Goal: Transaction & Acquisition: Purchase product/service

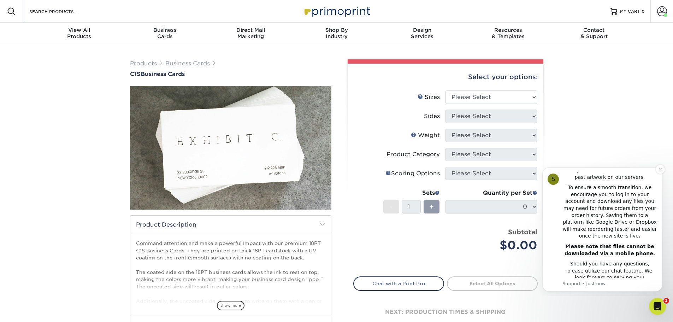
scroll to position [35, 0]
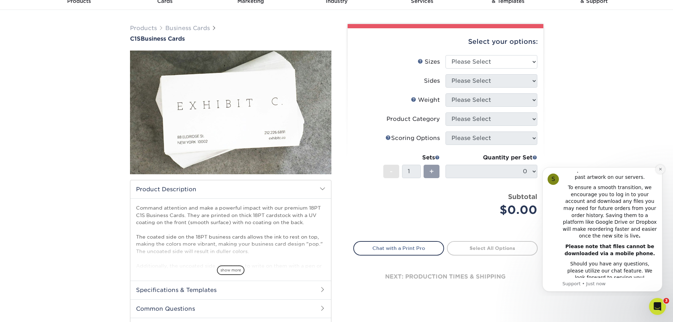
click at [659, 171] on icon "Dismiss notification" at bounding box center [661, 169] width 4 height 4
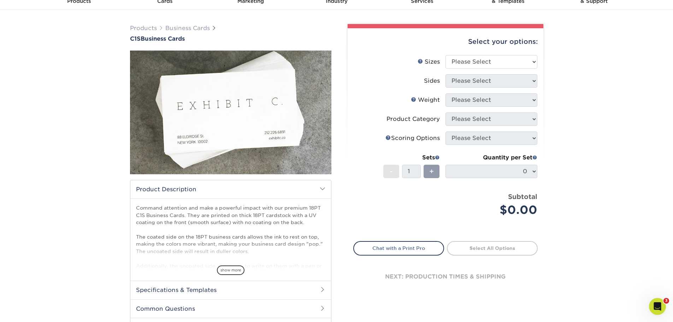
scroll to position [0, 0]
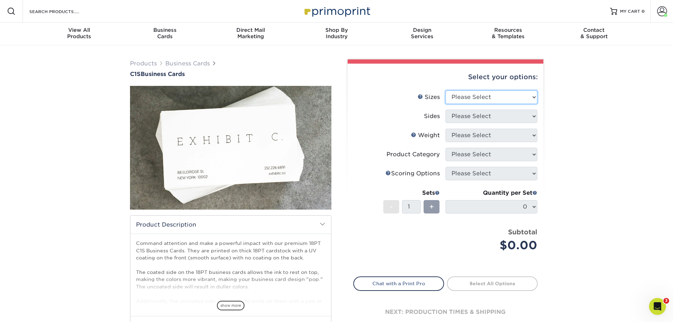
click at [488, 97] on select "Please Select 2" x 3.5" - Standard 2.125" x 3.375" - European 2.5" x 2.5" - Squ…" at bounding box center [492, 96] width 92 height 13
select select "2.00x3.50"
click at [446, 90] on select "Please Select 2" x 3.5" - Standard 2.125" x 3.375" - European 2.5" x 2.5" - Squ…" at bounding box center [492, 96] width 92 height 13
click at [471, 118] on select "Please Select Print Both Sides Print Front Only" at bounding box center [492, 116] width 92 height 13
select select "13abbda7-1d64-4f25-8bb2-c179b224825d"
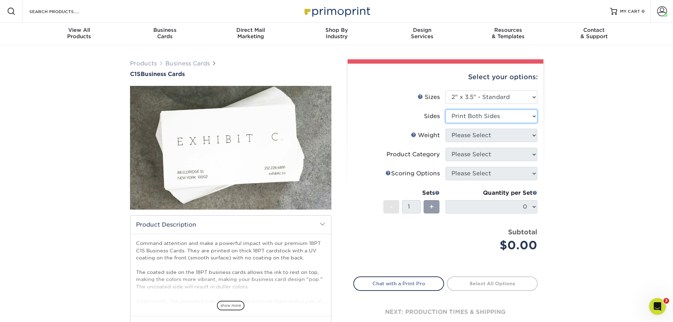
click at [446, 110] on select "Please Select Print Both Sides Print Front Only" at bounding box center [492, 116] width 92 height 13
click at [468, 138] on select "Please Select 18PT C1S" at bounding box center [492, 135] width 92 height 13
select select "18PTC1S"
click at [446, 129] on select "Please Select 18PT C1S" at bounding box center [492, 135] width 92 height 13
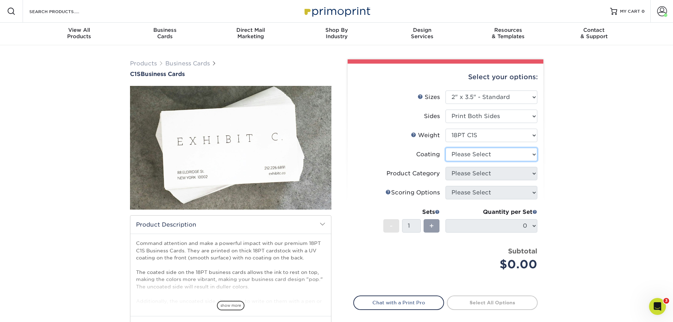
click at [468, 155] on select at bounding box center [492, 154] width 92 height 13
select select "1e8116af-acfc-44b1-83dc-8181aa338834"
click at [446, 148] on select at bounding box center [492, 154] width 92 height 13
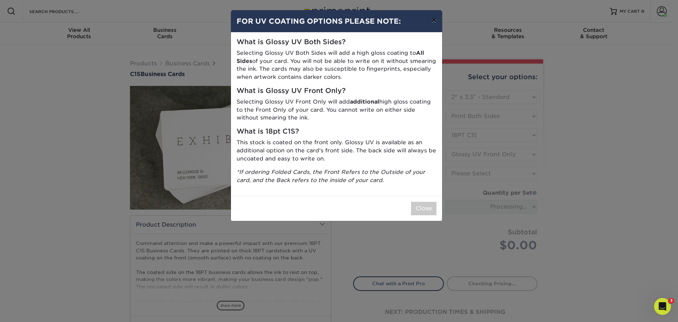
click at [434, 23] on button "×" at bounding box center [434, 20] width 16 height 20
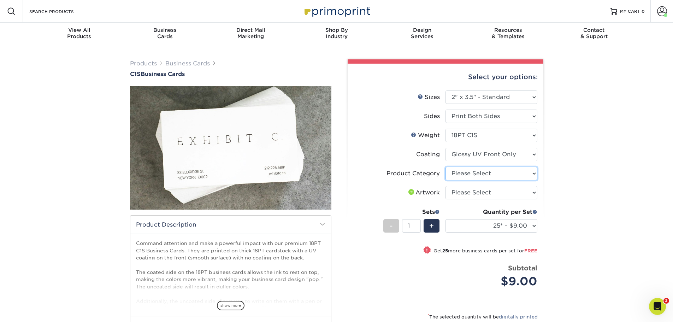
click at [489, 173] on select "Please Select Business Cards" at bounding box center [492, 173] width 92 height 13
select select "3b5148f1-0588-4f88-a218-97bcfdce65c1"
click at [446, 167] on select "Please Select Business Cards" at bounding box center [492, 173] width 92 height 13
click at [482, 195] on select "Please Select I will upload files I need a design - $100" at bounding box center [492, 192] width 92 height 13
select select "upload"
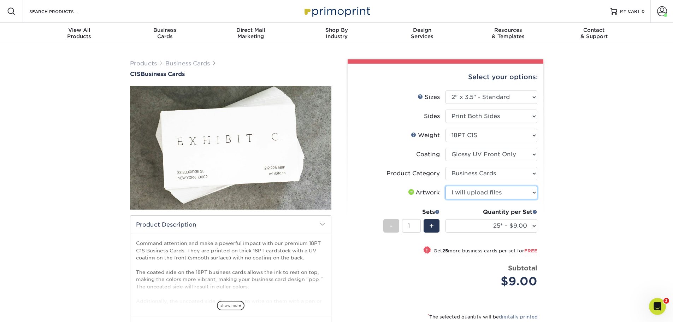
click at [446, 186] on select "Please Select I will upload files I need a design - $100" at bounding box center [492, 192] width 92 height 13
click at [489, 229] on select "25* – $9.00 50* – $9.00 75* – $9.00 100* – $9.00 250* – $20.00 500 – $39.00 100…" at bounding box center [492, 225] width 92 height 13
select select "250* – $20.00"
click at [446, 219] on select "25* – $9.00 50* – $9.00 75* – $9.00 100* – $9.00 250* – $20.00 500 – $39.00 100…" at bounding box center [492, 225] width 92 height 13
click at [662, 16] on span at bounding box center [662, 11] width 10 height 10
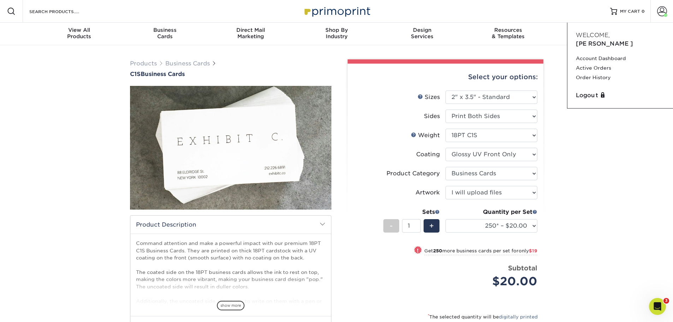
click at [597, 161] on div "Products Business Cards C1S Business Cards" at bounding box center [336, 227] width 673 height 364
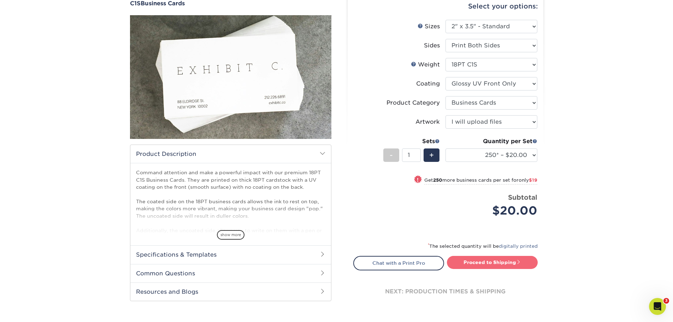
click at [493, 260] on link "Proceed to Shipping" at bounding box center [492, 262] width 91 height 13
type input "Set 1"
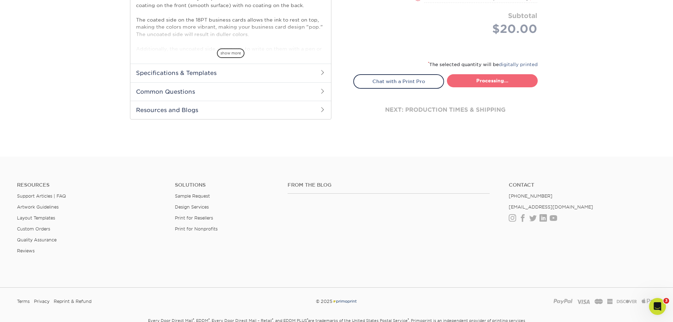
select select "cc64f0bf-51ce-406b-b6ca-f03cd1fca999"
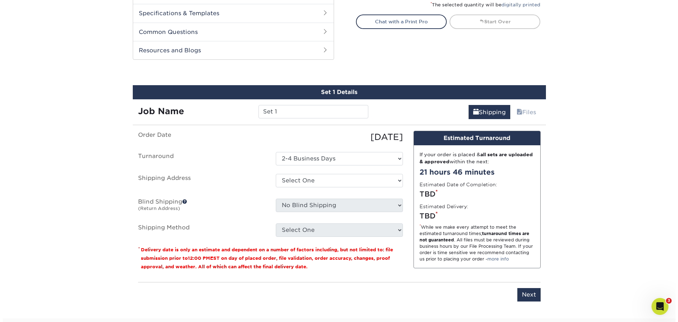
scroll to position [346, 0]
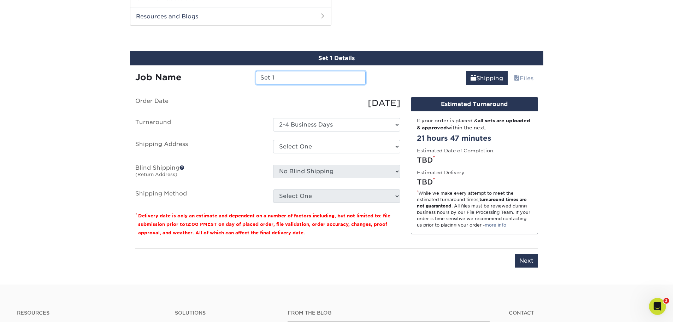
drag, startPoint x: 283, startPoint y: 77, endPoint x: 228, endPoint y: 76, distance: 55.5
click at [228, 76] on div "Job Name Set 1" at bounding box center [250, 77] width 241 height 13
type input "[PERSON_NAME]"
click at [307, 127] on select "Select One 2-4 Business Days" at bounding box center [336, 124] width 127 height 13
click at [229, 126] on label "Turnaround" at bounding box center [199, 124] width 138 height 13
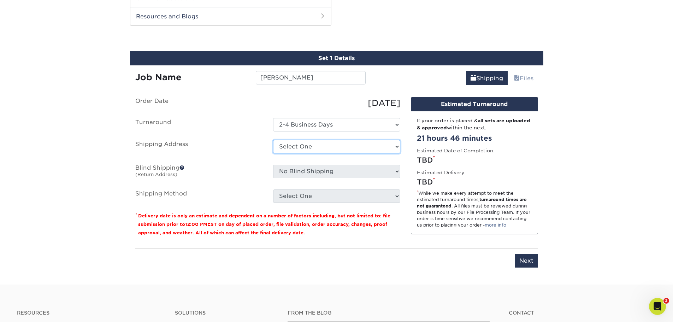
click at [282, 143] on select "Select One Dean Rosow Debbie Beard Global J.C. Thorne Jason Mears Jason Rosow H…" at bounding box center [336, 146] width 127 height 13
select select "newaddress"
click at [273, 140] on select "Select One Dean Rosow Debbie Beard Global J.C. Thorne Jason Mears Jason Rosow H…" at bounding box center [336, 146] width 127 height 13
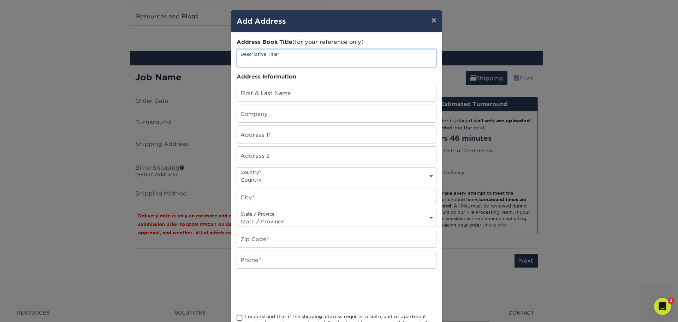
click at [277, 62] on input "text" at bounding box center [336, 57] width 199 height 17
type input "[PERSON_NAME]"
click at [286, 94] on input "text" at bounding box center [336, 92] width 199 height 17
type input "[PERSON_NAME]"
click at [292, 111] on input "text" at bounding box center [336, 113] width 199 height 17
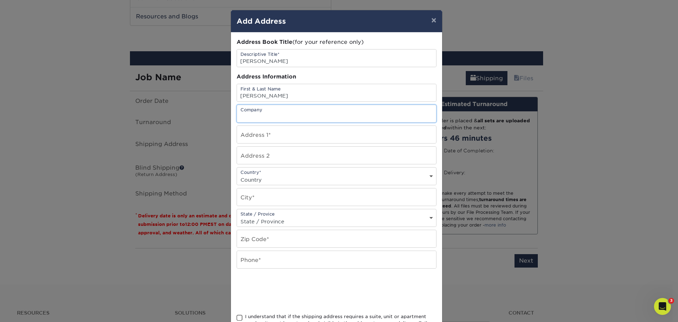
type input "Progressive Specialty Glass"
click at [282, 135] on input "text" at bounding box center [336, 134] width 199 height 17
type input "8702 Heatherstone St."
click at [272, 175] on select "Country United States Canada ----------------------------- Afghanistan Albania …" at bounding box center [336, 180] width 199 height 10
select select "US"
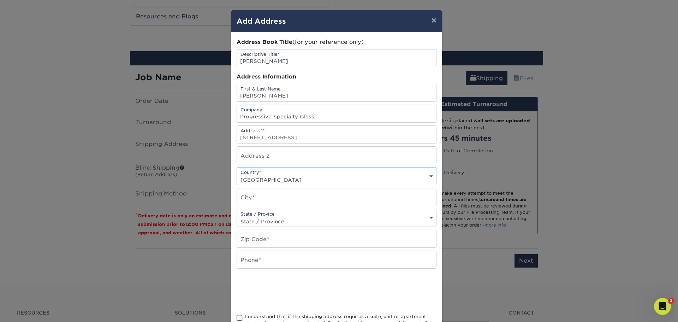
click at [237, 175] on select "Country United States Canada ----------------------------- Afghanistan Albania …" at bounding box center [336, 180] width 199 height 10
click at [270, 200] on input "text" at bounding box center [336, 196] width 199 height 17
type input "Henderson"
click at [272, 220] on select "State / Province Alabama Alaska Arizona Arkansas California Colorado Connecticu…" at bounding box center [336, 221] width 199 height 10
select select "NV"
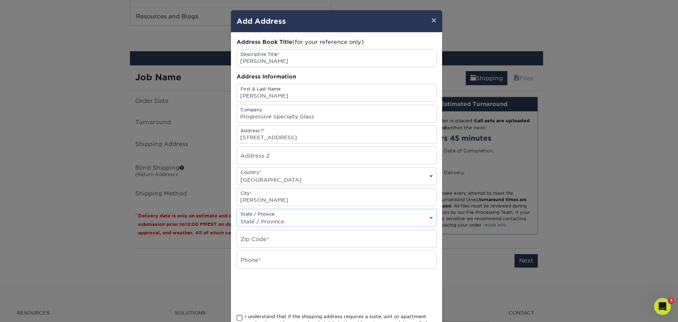
click at [237, 216] on select "State / Province Alabama Alaska Arizona Arkansas California Colorado Connecticu…" at bounding box center [336, 221] width 199 height 10
click at [269, 240] on input "text" at bounding box center [336, 238] width 199 height 17
type input "89074"
click at [266, 259] on input "text" at bounding box center [336, 259] width 199 height 17
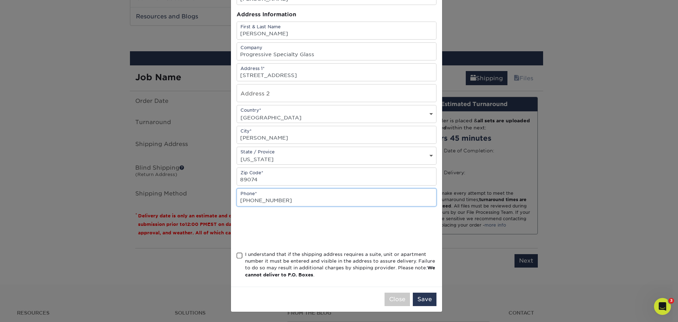
type input "702-575-9346"
click at [237, 257] on span at bounding box center [240, 255] width 6 height 7
click at [0, 0] on input "I understand that if the shipping address requires a suite, unit or apartment n…" at bounding box center [0, 0] width 0 height 0
click at [418, 297] on button "Save" at bounding box center [425, 299] width 24 height 13
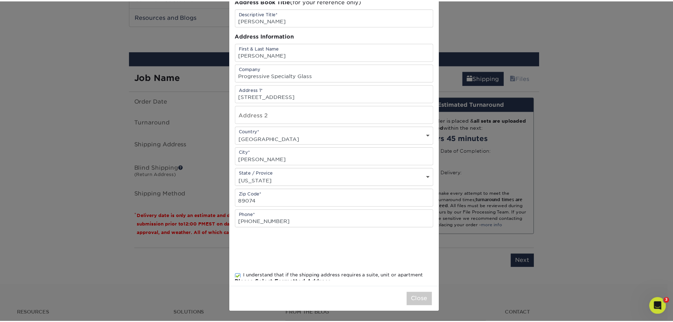
scroll to position [0, 0]
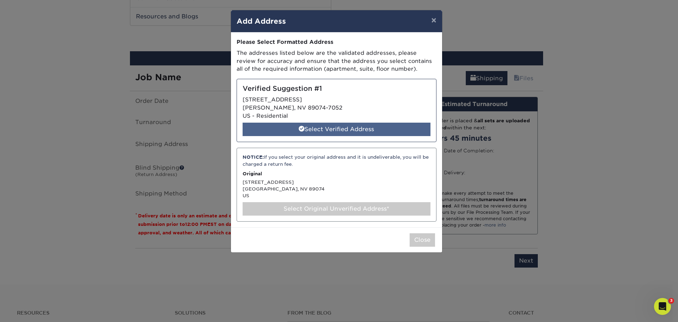
click at [323, 129] on div "Select Verified Address" at bounding box center [337, 129] width 188 height 13
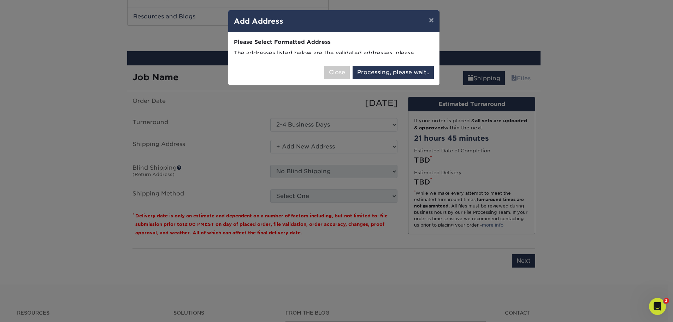
select select "285876"
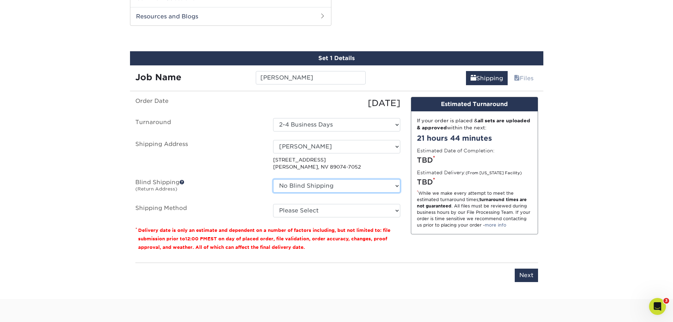
click at [299, 184] on select "No Blind Shipping Dean Rosow Debbie Beard Global J.C. Thorne Jason Mears Jason …" at bounding box center [336, 185] width 127 height 13
select select "276730"
click at [273, 179] on select "No Blind Shipping Dean Rosow Debbie Beard Global J.C. Thorne Jason Mears Jason …" at bounding box center [336, 185] width 127 height 13
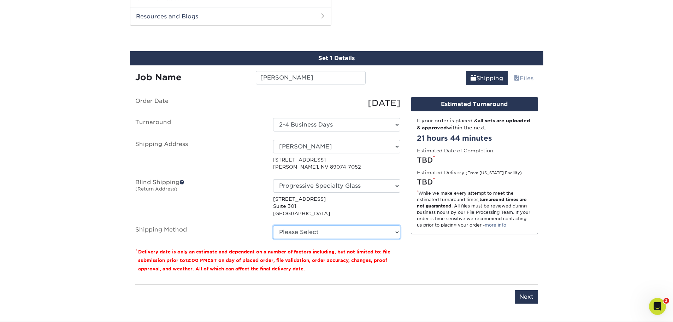
click at [323, 229] on select "Please Select Ground Shipping (+$7.84) 3 Day Shipping Service (+$20.04) 2 Day A…" at bounding box center [336, 231] width 127 height 13
select select "03"
click at [273, 225] on select "Please Select Ground Shipping (+$7.84) 3 Day Shipping Service (+$20.04) 2 Day A…" at bounding box center [336, 231] width 127 height 13
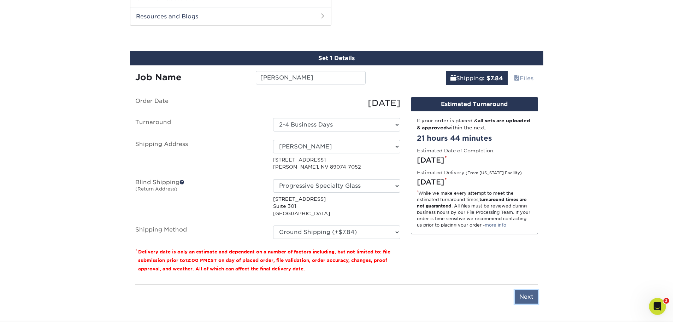
click at [522, 293] on input "Next" at bounding box center [526, 296] width 23 height 13
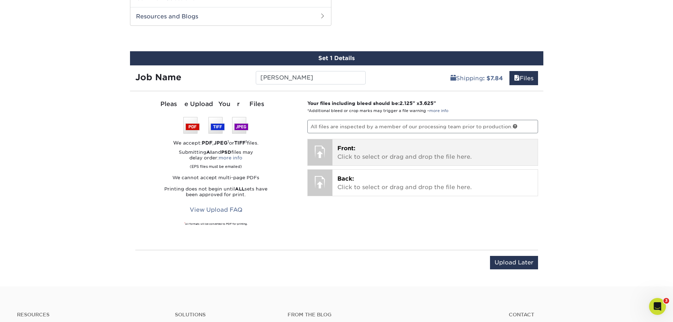
click at [377, 147] on p "Front: Click to select or drag and drop the file here." at bounding box center [434, 152] width 195 height 17
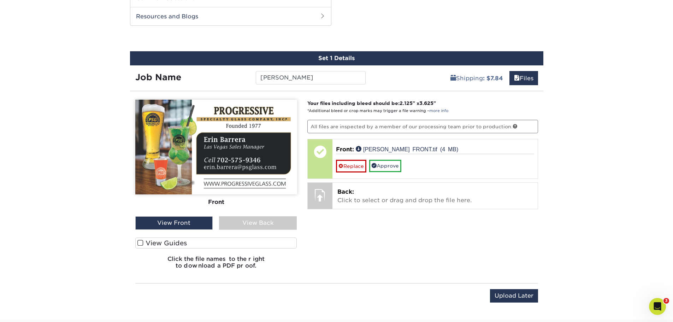
click at [143, 242] on span at bounding box center [140, 243] width 6 height 7
click at [0, 0] on input "View Guides" at bounding box center [0, 0] width 0 height 0
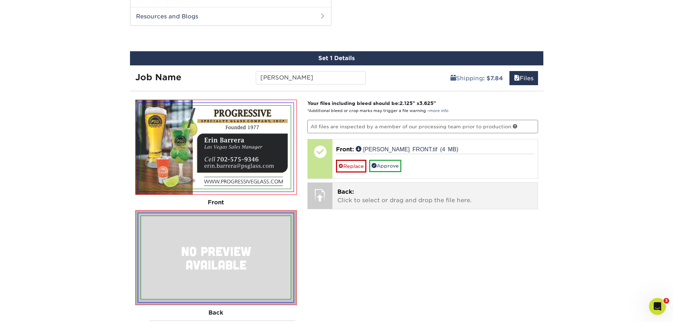
click at [361, 194] on p "Back: Click to select or drag and drop the file here." at bounding box center [434, 196] width 195 height 17
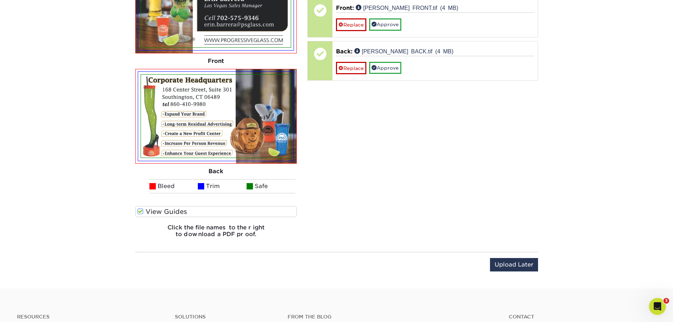
scroll to position [417, 0]
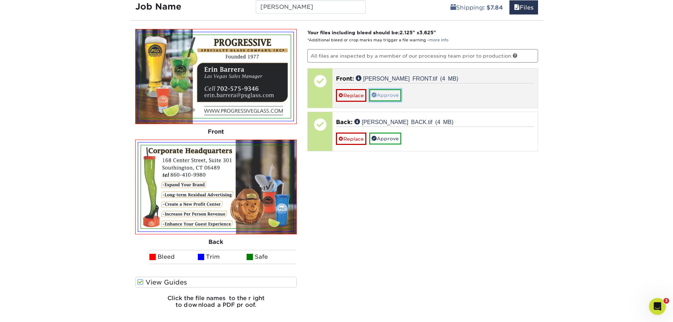
click at [389, 93] on link "Approve" at bounding box center [385, 95] width 32 height 12
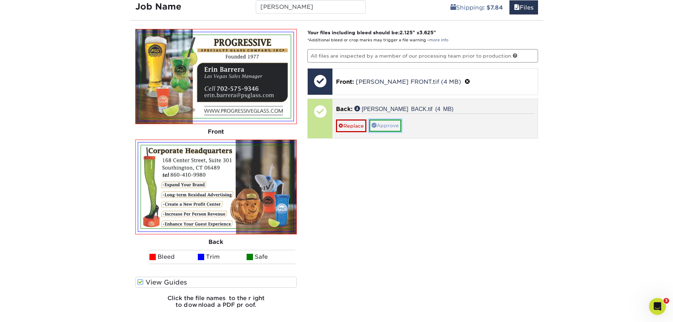
click at [394, 121] on link "Approve" at bounding box center [385, 125] width 32 height 12
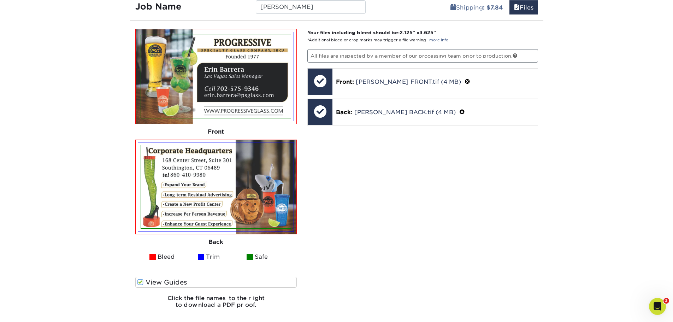
scroll to position [487, 0]
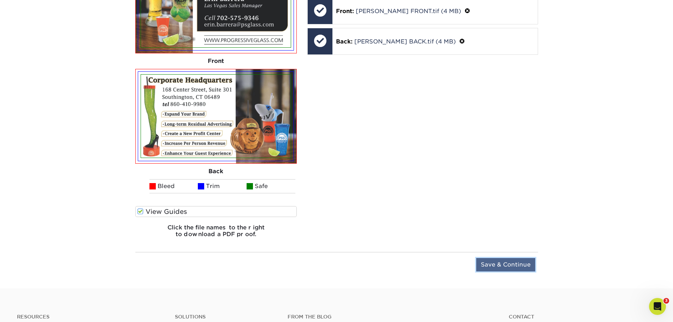
click at [510, 265] on input "Save & Continue" at bounding box center [505, 264] width 59 height 13
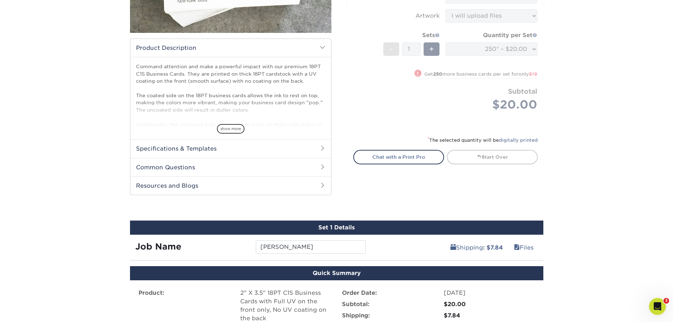
scroll to position [318, 0]
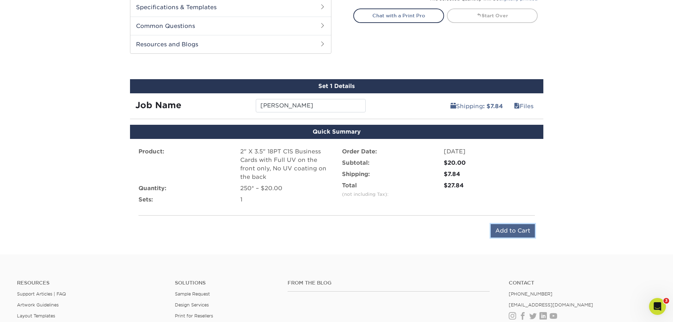
click at [510, 234] on input "Add to Cart" at bounding box center [513, 230] width 44 height 13
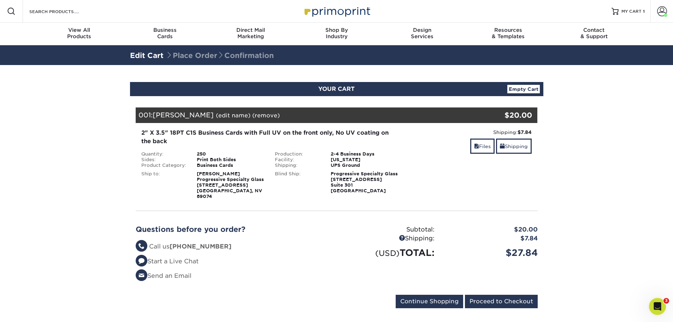
scroll to position [35, 0]
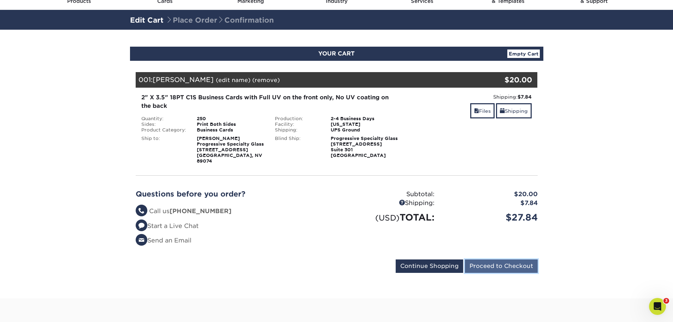
click at [486, 259] on input "Proceed to Checkout" at bounding box center [501, 265] width 73 height 13
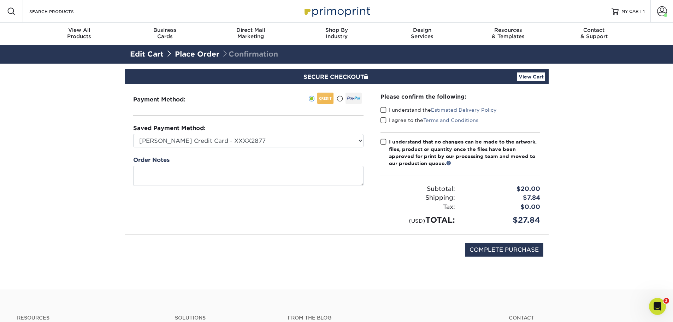
click at [382, 110] on span at bounding box center [384, 110] width 6 height 7
click at [0, 0] on input "I understand the Estimated Delivery Policy" at bounding box center [0, 0] width 0 height 0
click at [383, 119] on span at bounding box center [384, 120] width 6 height 7
click at [0, 0] on input "I agree to the Terms and Conditions" at bounding box center [0, 0] width 0 height 0
click at [383, 139] on span at bounding box center [384, 142] width 6 height 7
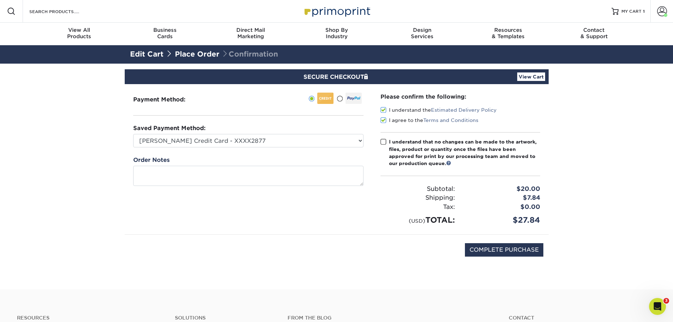
click at [0, 0] on input "I understand that no changes can be made to the artwork, files, product or quan…" at bounding box center [0, 0] width 0 height 0
click at [515, 248] on input "COMPLETE PURCHASE" at bounding box center [504, 249] width 78 height 13
type input "PROCESSING, PLEASE WAIT..."
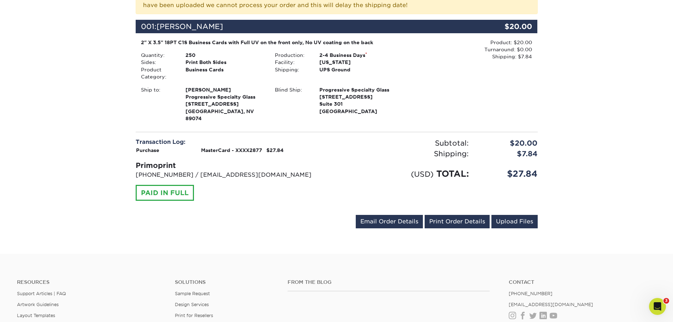
scroll to position [141, 0]
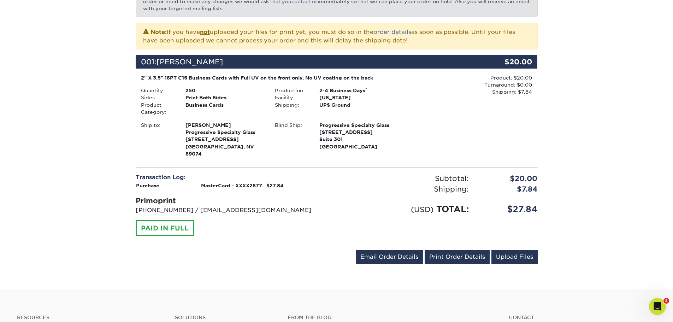
click at [99, 98] on div "Your order has been placed! Order #: 25910-21753-22437 [DATE] 2:17pm Go to My A…" at bounding box center [336, 106] width 673 height 367
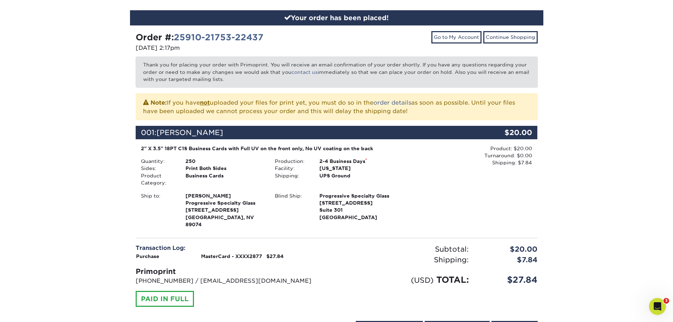
scroll to position [35, 0]
